Goal: Obtain resource: Download file/media

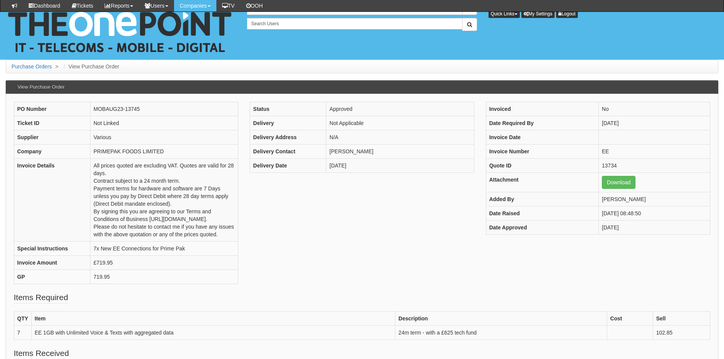
scroll to position [81, 0]
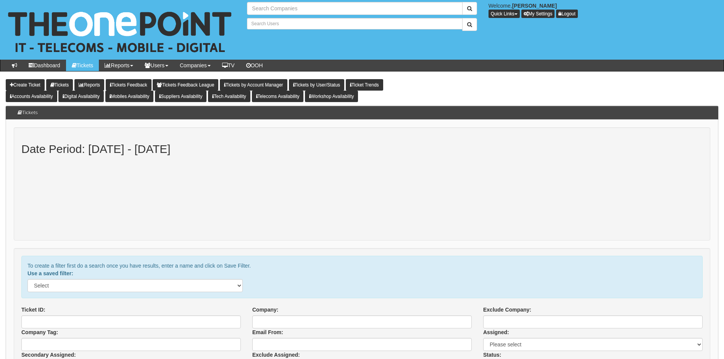
type input "Search Companies"
type input "Search Users"
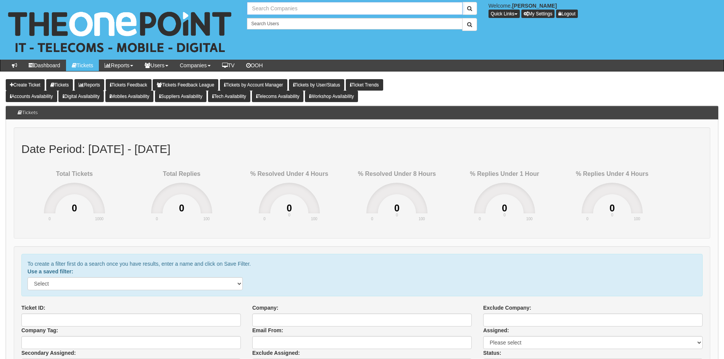
click at [281, 7] on input "text" at bounding box center [354, 8] width 215 height 13
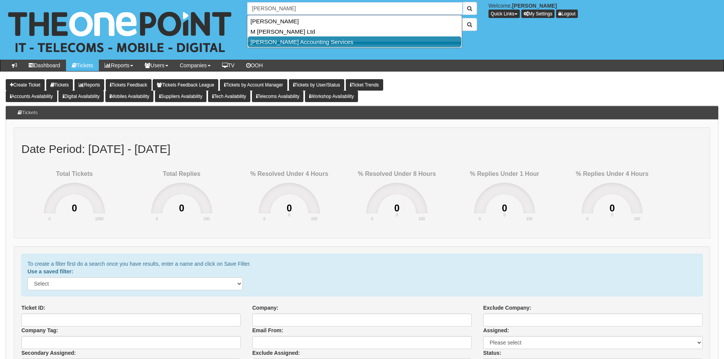
click at [284, 43] on link "[PERSON_NAME] Accounting Services" at bounding box center [355, 41] width 214 height 11
type input "[PERSON_NAME] Accounting Services"
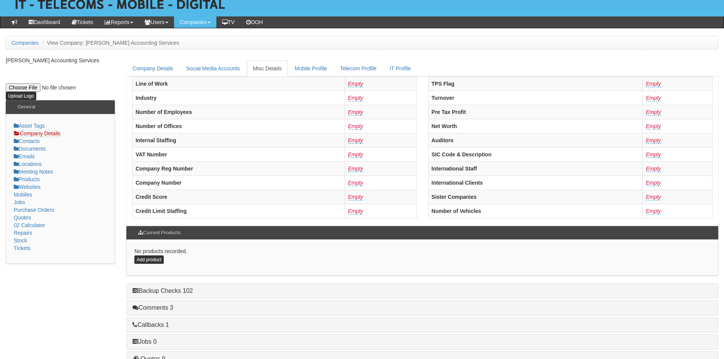
scroll to position [145, 0]
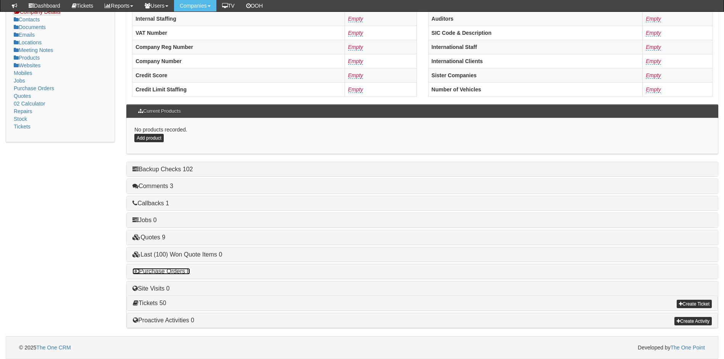
click at [154, 270] on link "Purchase Orders 8" at bounding box center [161, 271] width 58 height 6
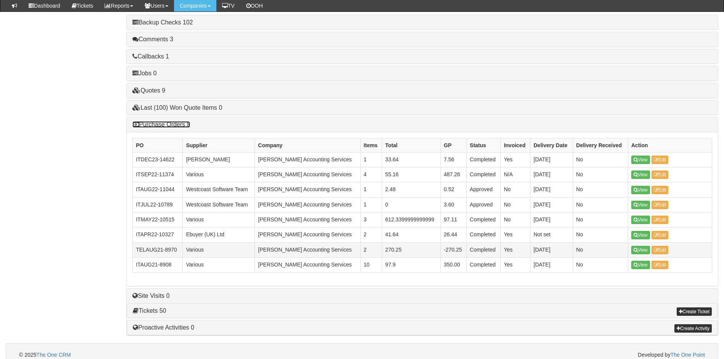
scroll to position [298, 0]
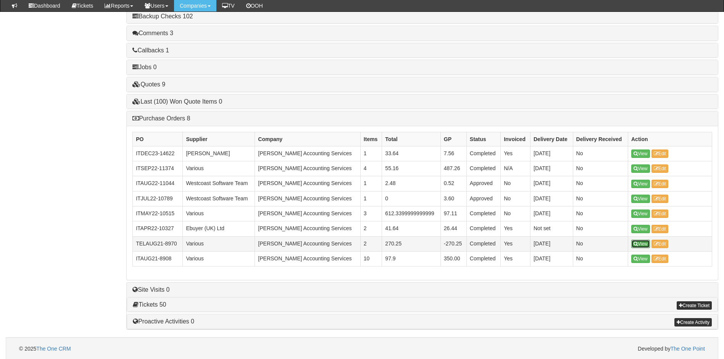
click at [641, 244] on link "View" at bounding box center [640, 243] width 19 height 8
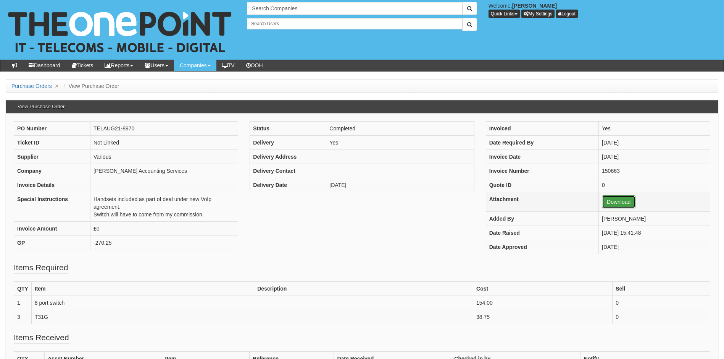
click at [606, 202] on link "Download" at bounding box center [619, 201] width 34 height 13
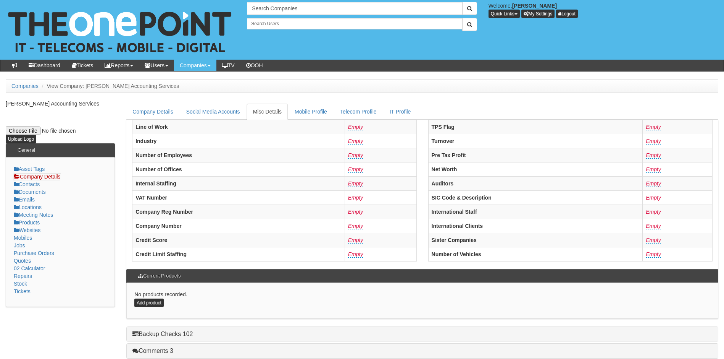
scroll to position [165, 0]
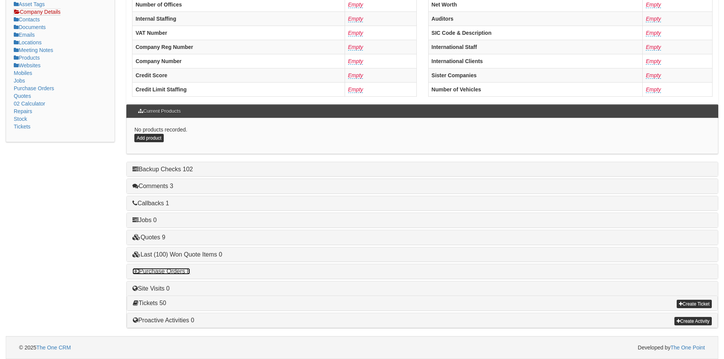
click at [169, 269] on link "Purchase Orders 8" at bounding box center [161, 271] width 58 height 6
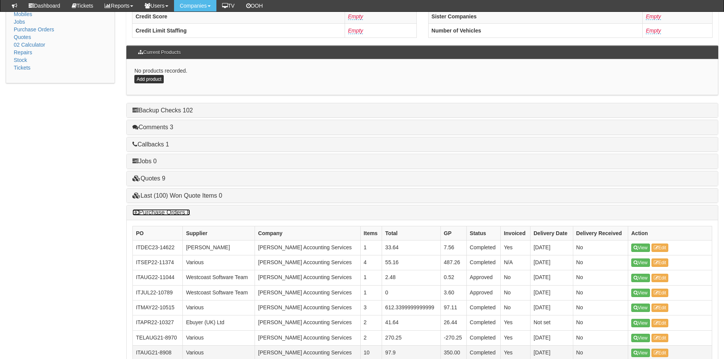
scroll to position [279, 0]
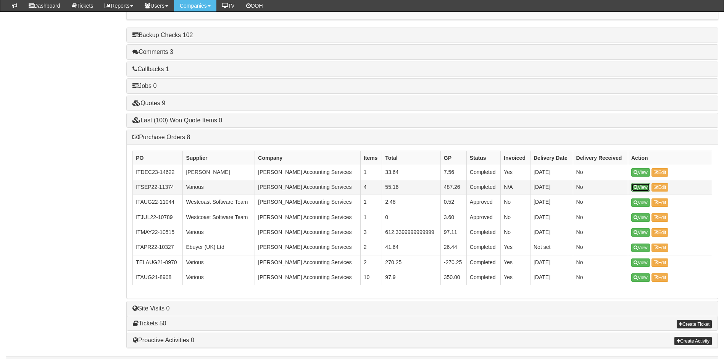
click at [642, 187] on link "View" at bounding box center [640, 187] width 19 height 8
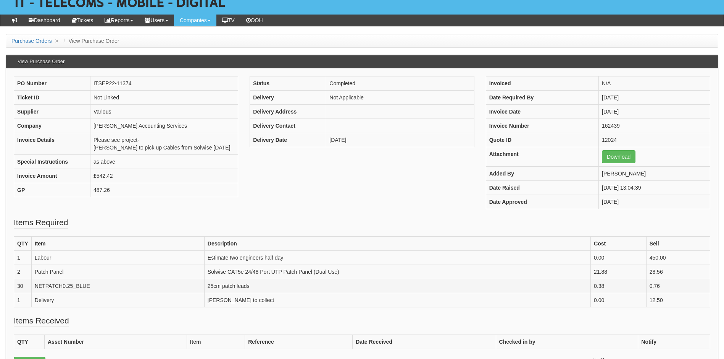
scroll to position [115, 0]
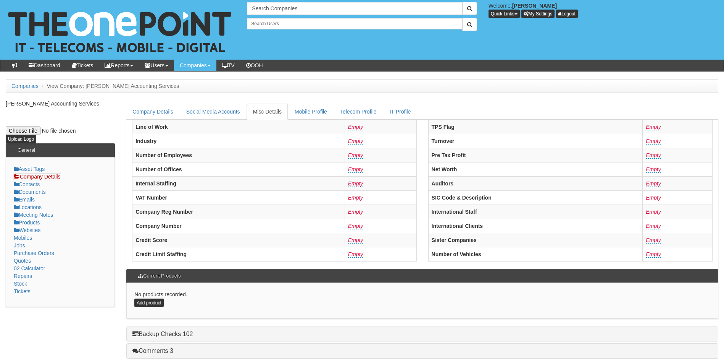
scroll to position [165, 0]
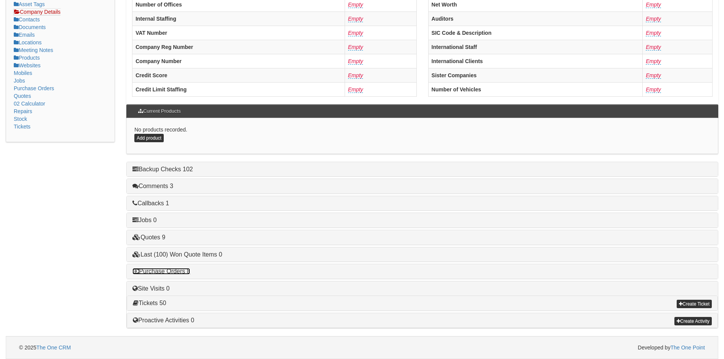
click at [180, 270] on link "Purchase Orders 8" at bounding box center [161, 271] width 58 height 6
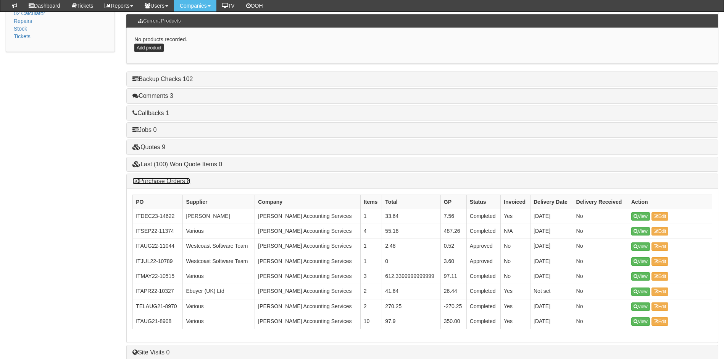
scroll to position [241, 0]
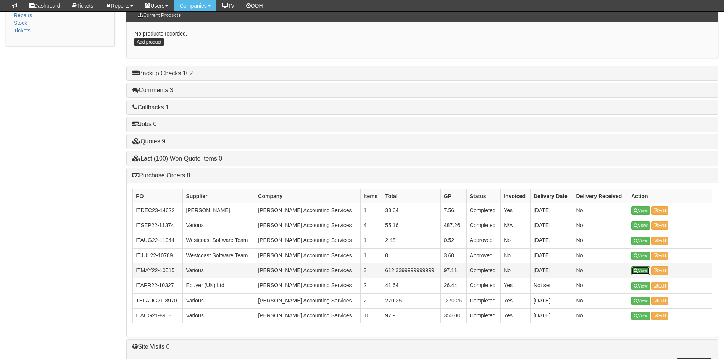
click at [644, 271] on link "View" at bounding box center [640, 270] width 19 height 8
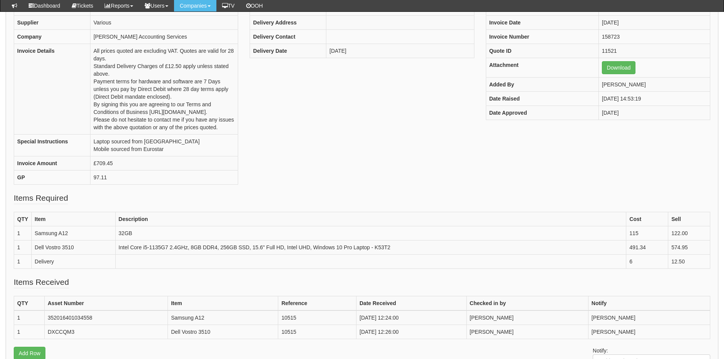
scroll to position [38, 0]
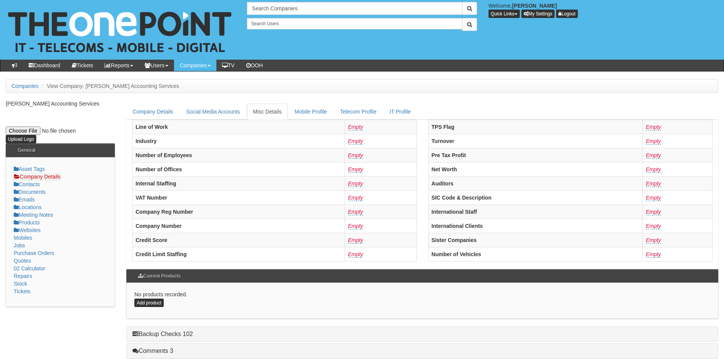
scroll to position [165, 0]
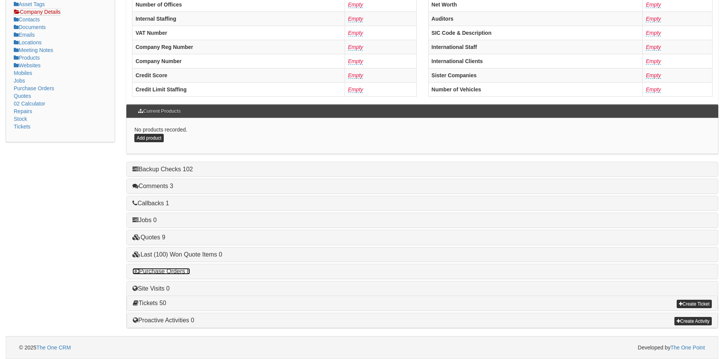
click at [165, 272] on link "Purchase Orders 8" at bounding box center [161, 271] width 58 height 6
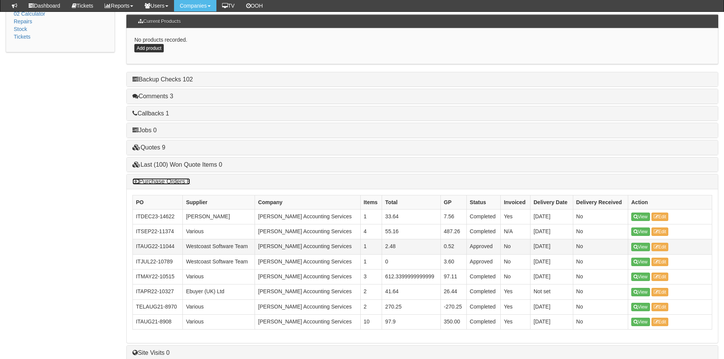
scroll to position [241, 0]
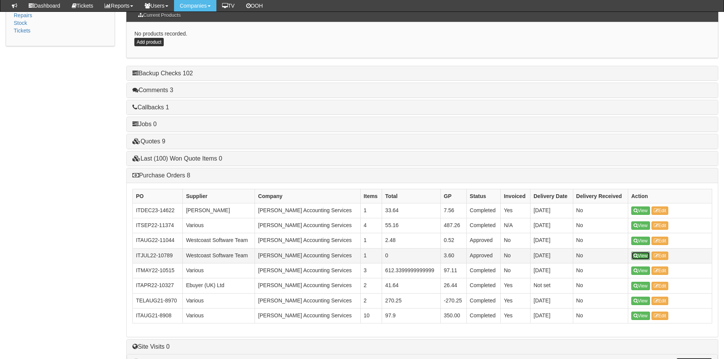
click at [641, 254] on link "View" at bounding box center [640, 255] width 19 height 8
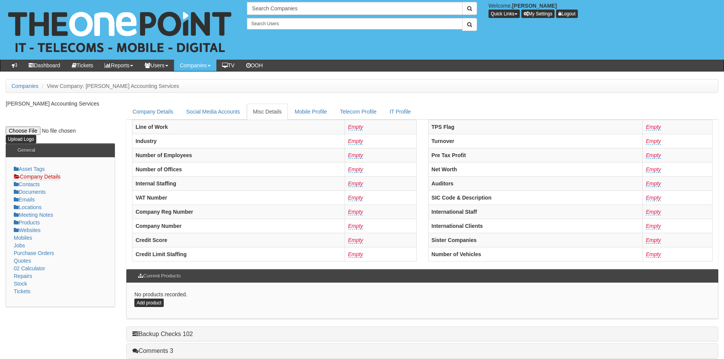
scroll to position [165, 0]
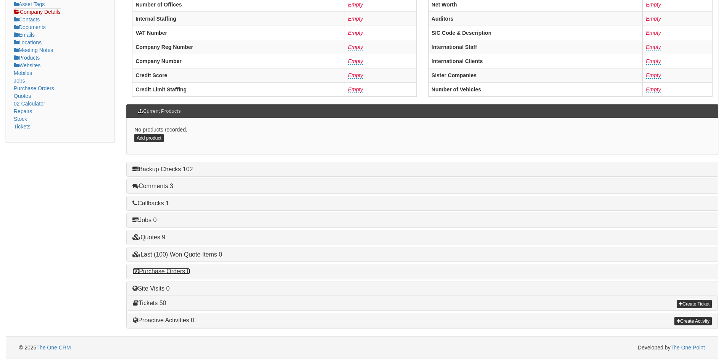
click at [169, 272] on link "Purchase Orders 8" at bounding box center [161, 271] width 58 height 6
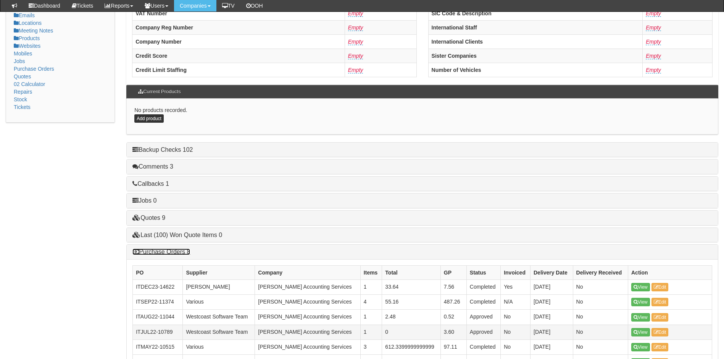
scroll to position [241, 0]
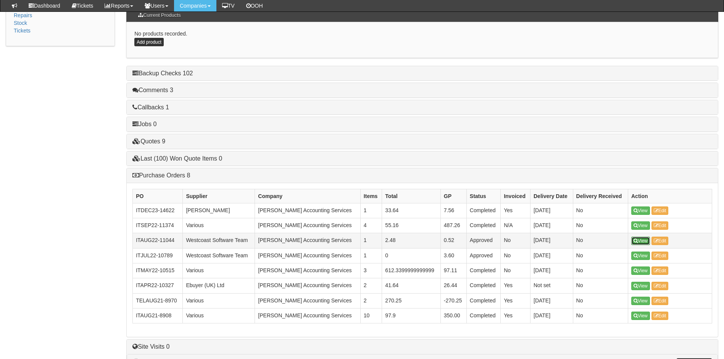
click at [639, 237] on link "View" at bounding box center [640, 240] width 19 height 8
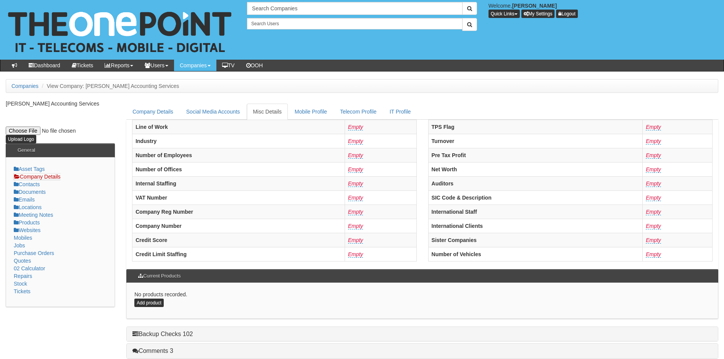
scroll to position [165, 0]
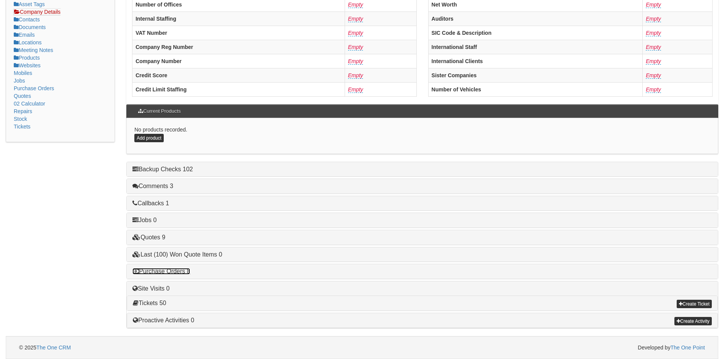
click at [167, 270] on link "Purchase Orders 8" at bounding box center [161, 271] width 58 height 6
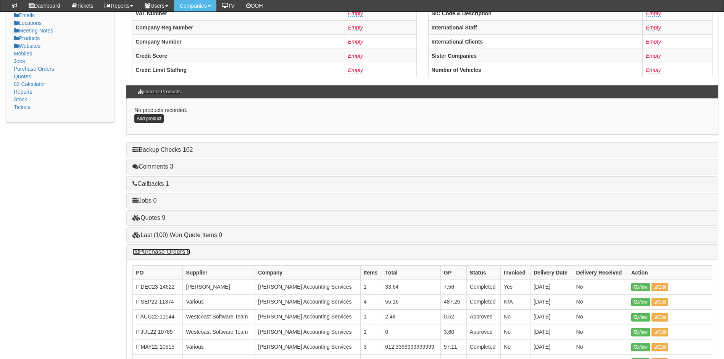
scroll to position [241, 0]
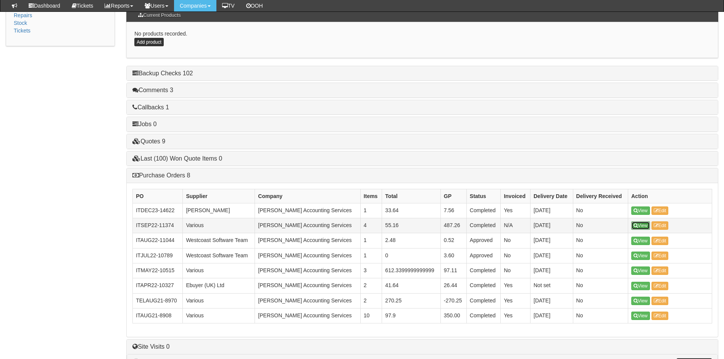
click at [646, 229] on link "View" at bounding box center [640, 225] width 19 height 8
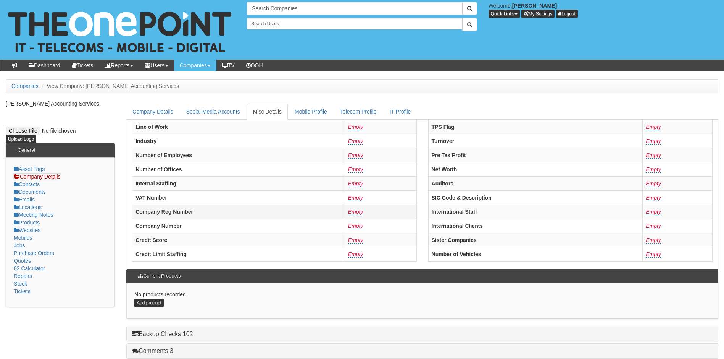
scroll to position [165, 0]
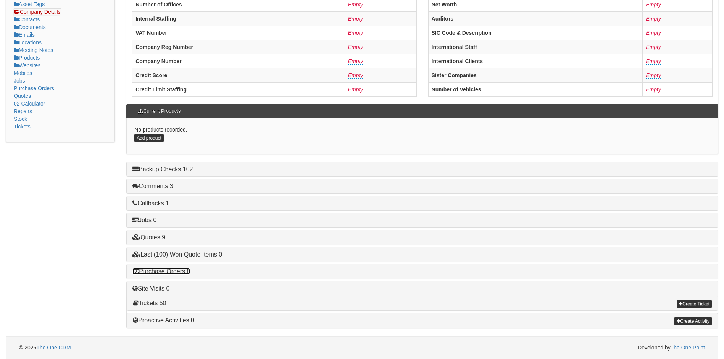
click at [168, 272] on link "Purchase Orders 8" at bounding box center [161, 271] width 58 height 6
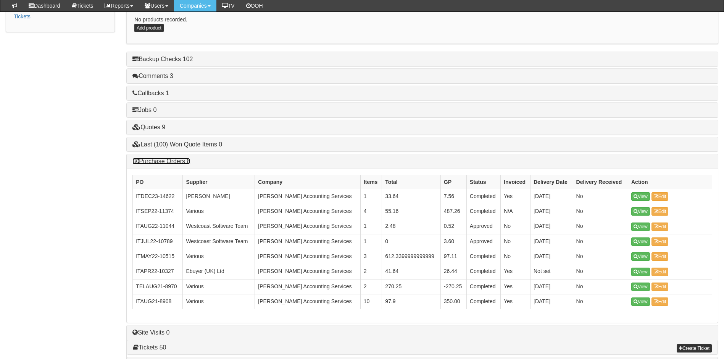
scroll to position [299, 0]
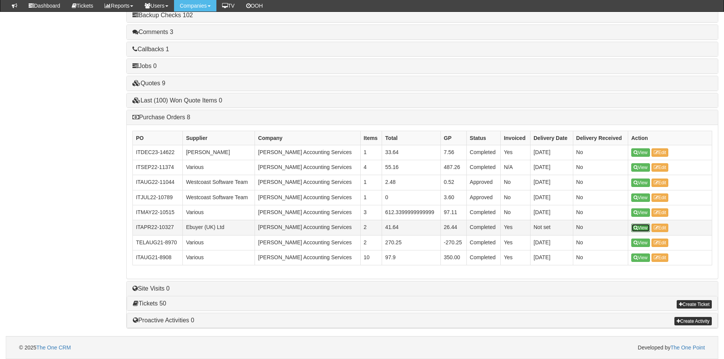
click at [644, 227] on link "View" at bounding box center [640, 227] width 19 height 8
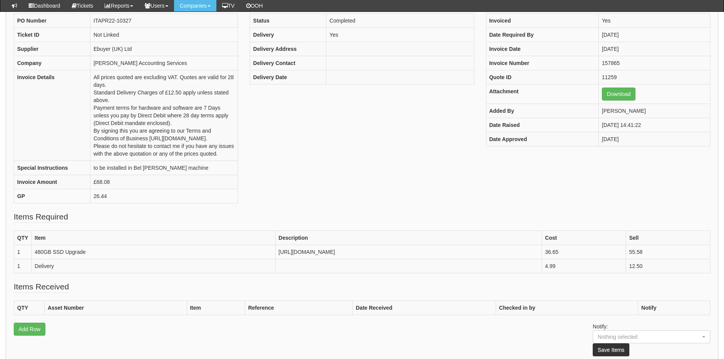
scroll to position [203, 0]
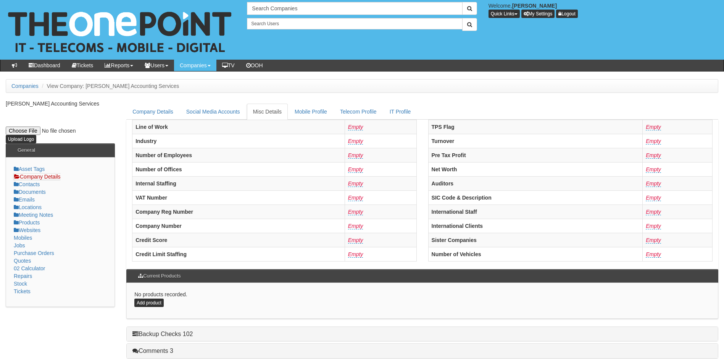
scroll to position [165, 0]
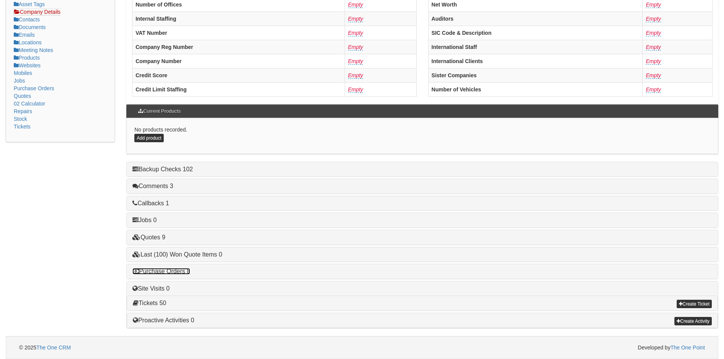
click at [178, 269] on link "Purchase Orders 8" at bounding box center [161, 271] width 58 height 6
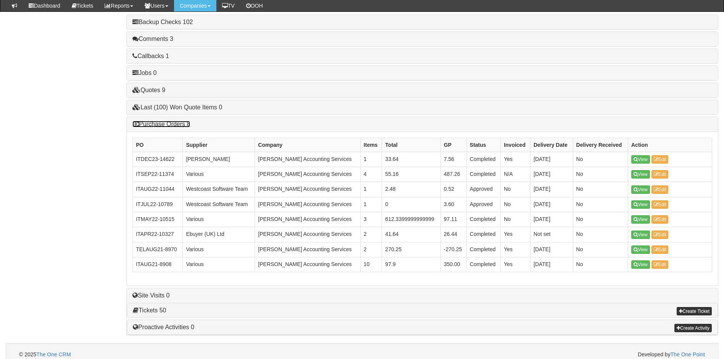
scroll to position [299, 0]
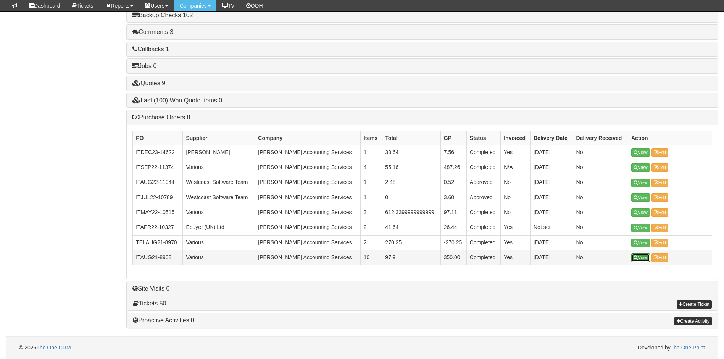
click at [644, 258] on link "View" at bounding box center [640, 257] width 19 height 8
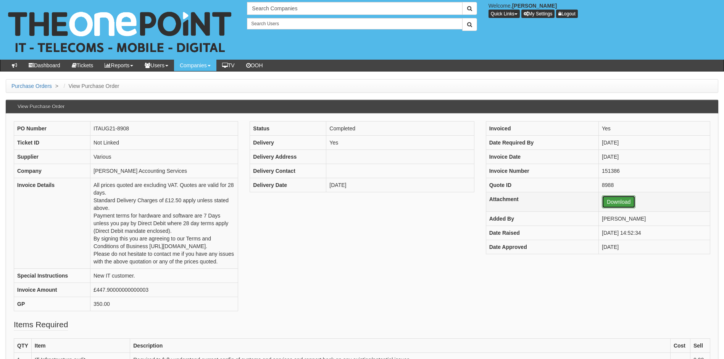
click at [610, 202] on link "Download" at bounding box center [619, 201] width 34 height 13
